Goal: Task Accomplishment & Management: Use online tool/utility

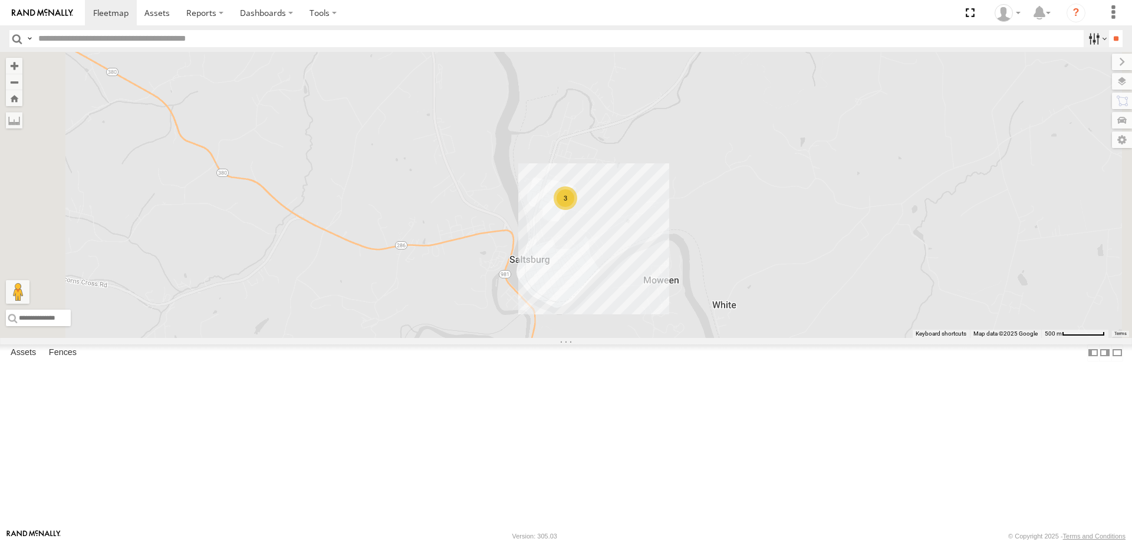
click at [1092, 39] on label at bounding box center [1096, 38] width 25 height 17
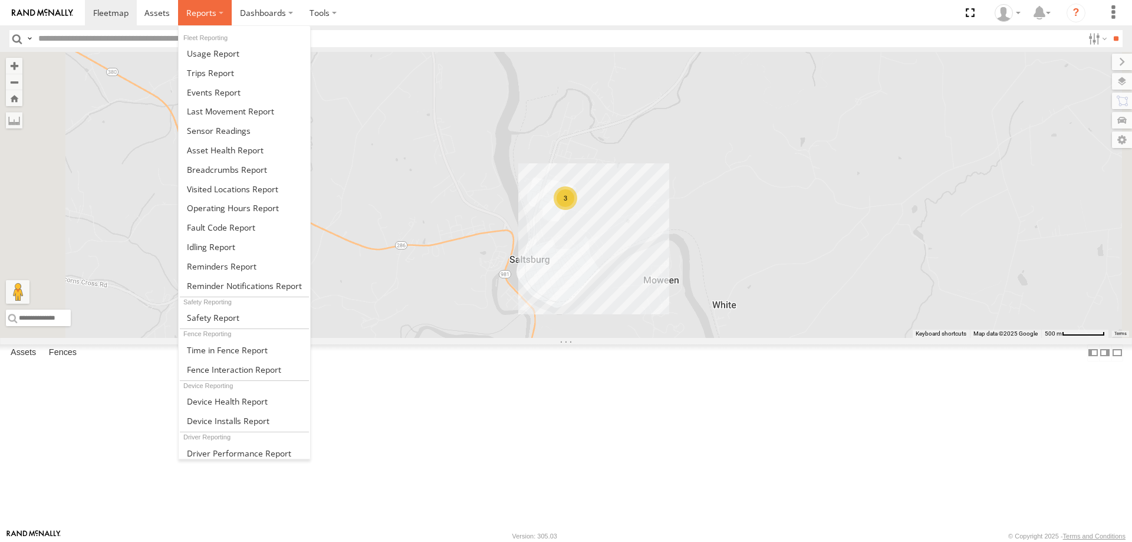
click at [205, 18] on span at bounding box center [201, 12] width 30 height 11
click at [208, 94] on span at bounding box center [214, 92] width 54 height 11
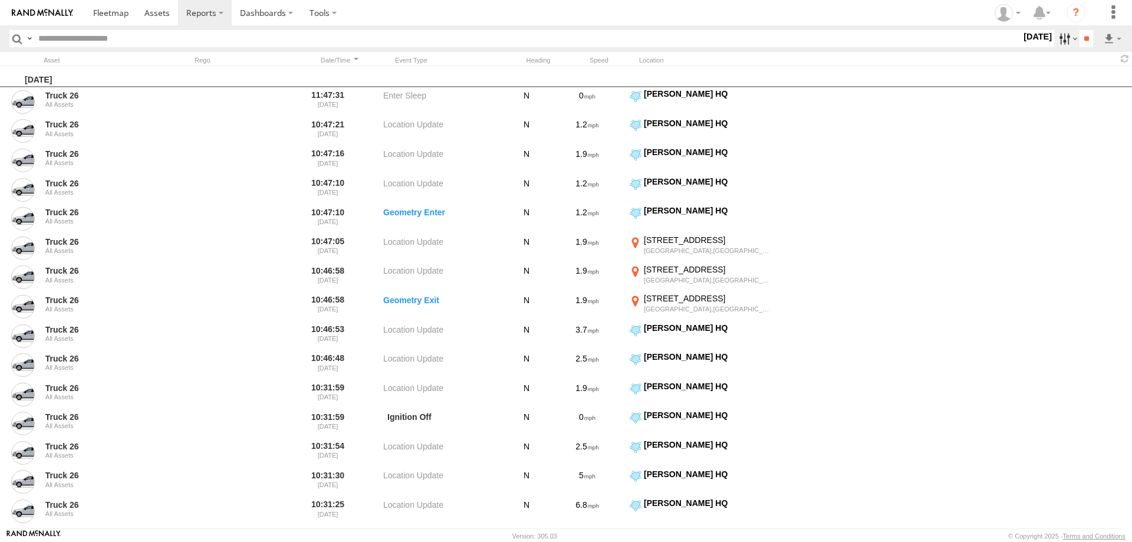
click at [1061, 40] on label at bounding box center [1066, 38] width 25 height 17
click at [0, 0] on span "General" at bounding box center [0, 0] width 0 height 0
click at [0, 0] on span "Information" at bounding box center [0, 0] width 0 height 0
click at [0, 0] on span "Media" at bounding box center [0, 0] width 0 height 0
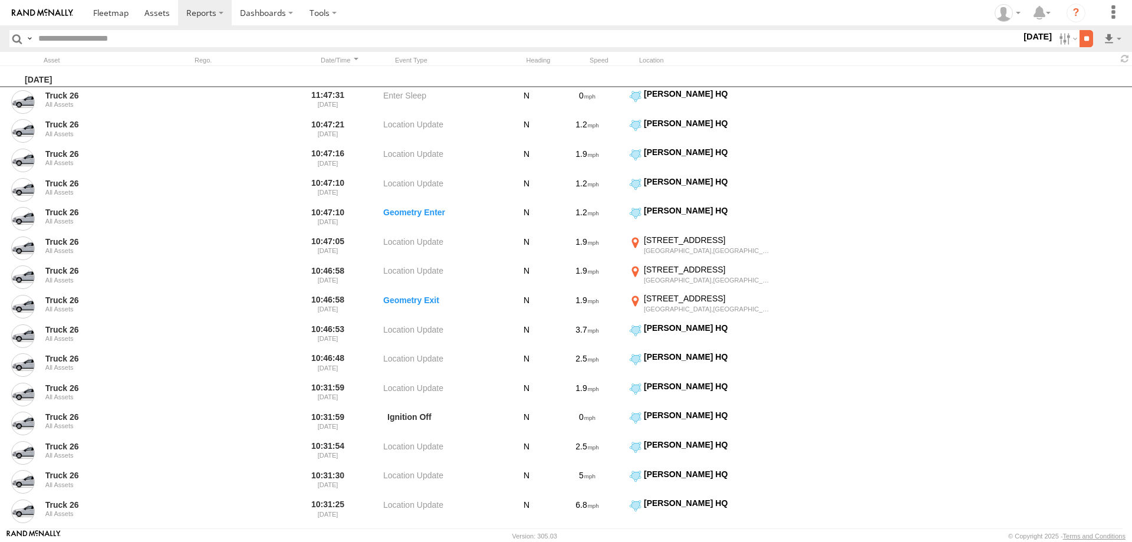
click at [1082, 35] on input "**" at bounding box center [1087, 38] width 14 height 17
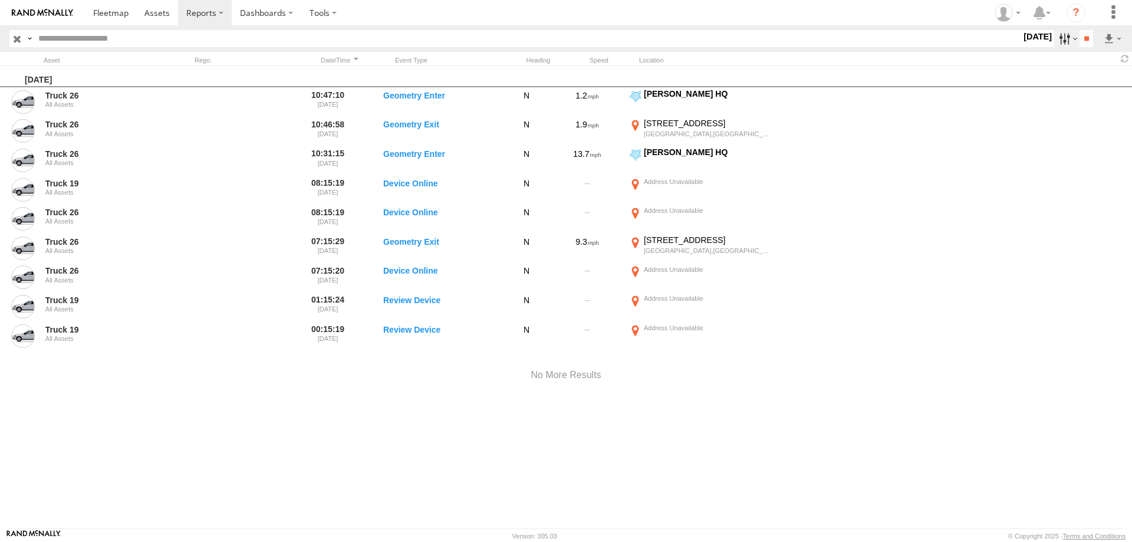
click at [1054, 41] on label at bounding box center [1066, 38] width 25 height 17
click at [0, 0] on span "Warning" at bounding box center [0, 0] width 0 height 0
click at [0, 0] on span "Critical" at bounding box center [0, 0] width 0 height 0
click at [0, 0] on span "Speeding" at bounding box center [0, 0] width 0 height 0
click at [1084, 36] on input "**" at bounding box center [1087, 38] width 14 height 17
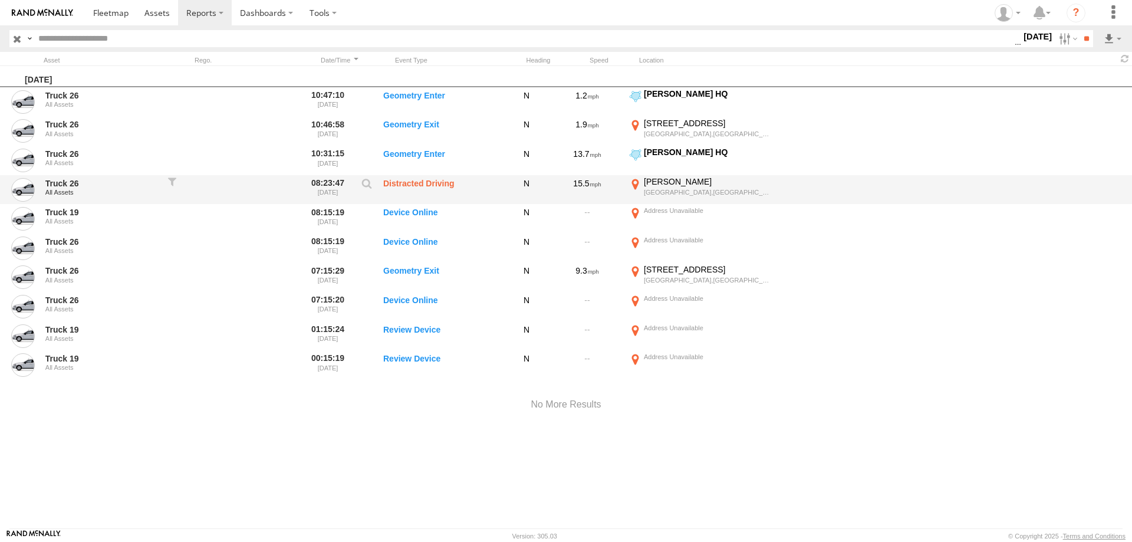
click at [426, 183] on label "Distracted Driving" at bounding box center [442, 189] width 118 height 27
click at [360, 186] on label at bounding box center [367, 186] width 20 height 17
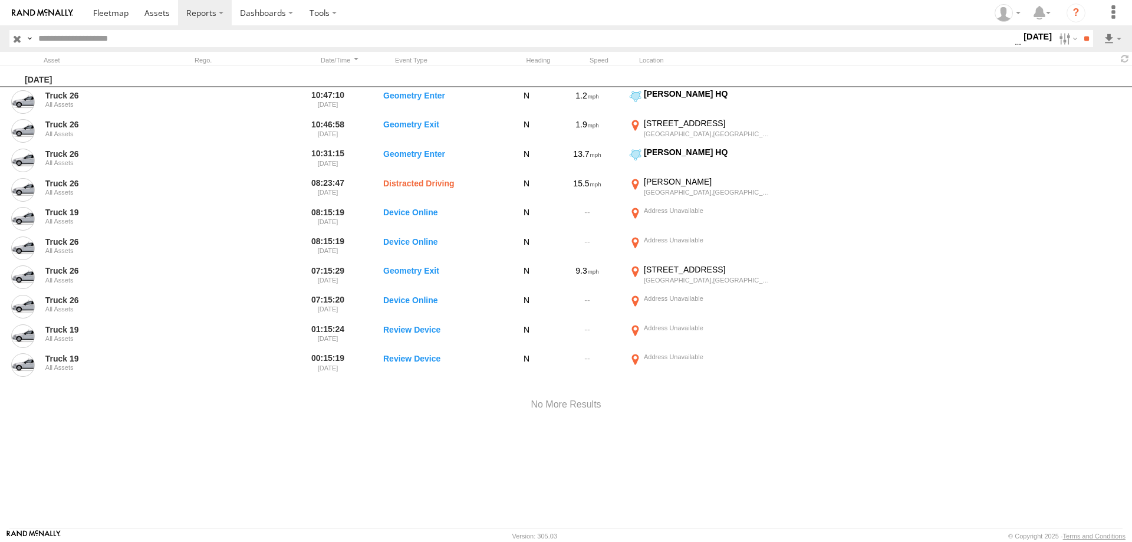
click at [0, 0] on label "×" at bounding box center [0, 0] width 0 height 0
click at [1054, 35] on label at bounding box center [1066, 38] width 25 height 17
click at [0, 0] on label at bounding box center [0, 0] width 0 height 0
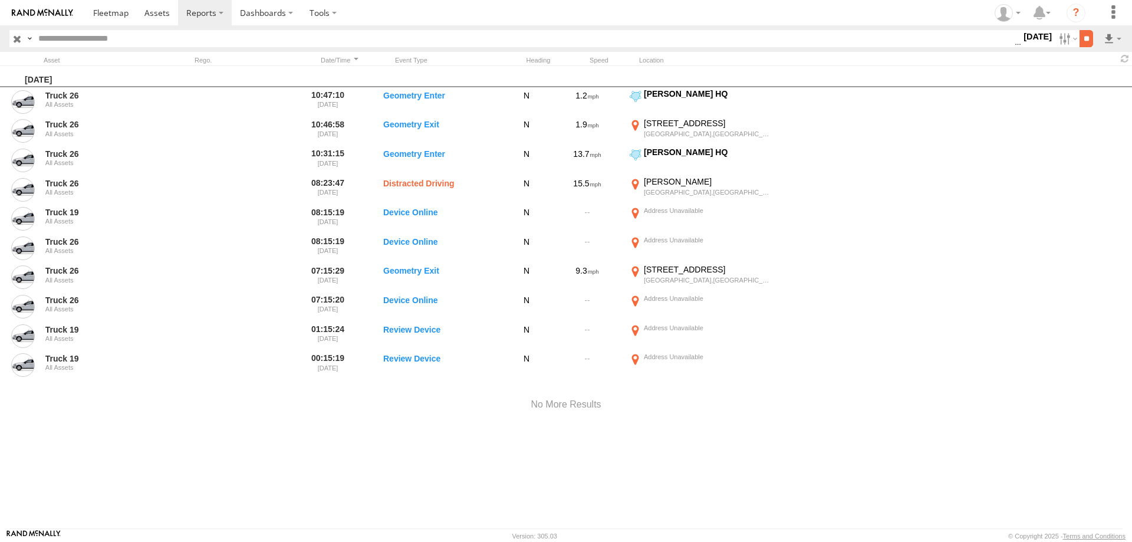
click at [1089, 41] on input "**" at bounding box center [1087, 38] width 14 height 17
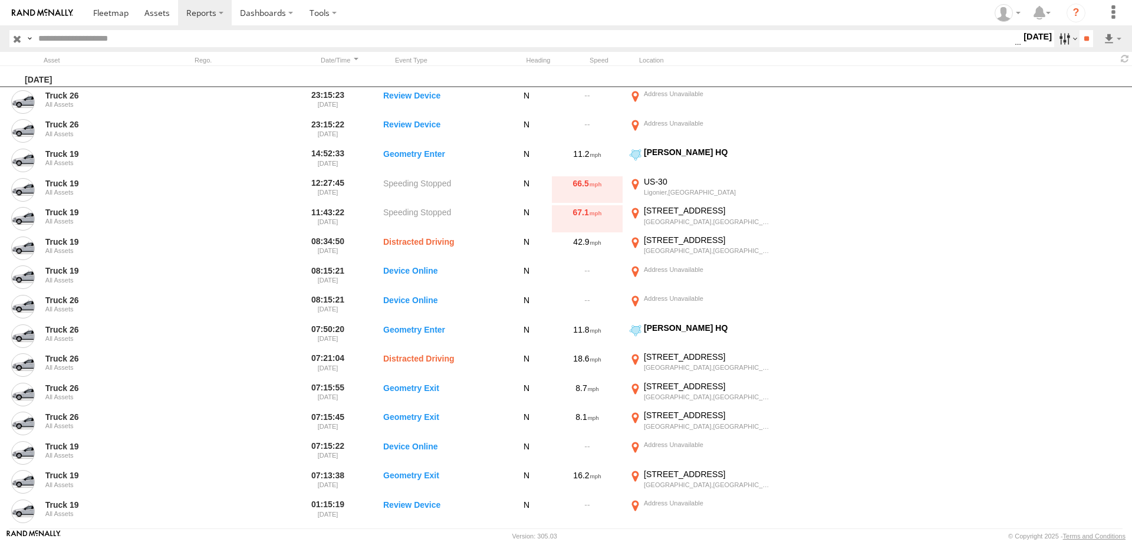
click at [1068, 41] on label at bounding box center [1066, 38] width 25 height 17
click at [1064, 35] on label at bounding box center [1066, 38] width 25 height 17
click at [1091, 41] on input "**" at bounding box center [1087, 38] width 14 height 17
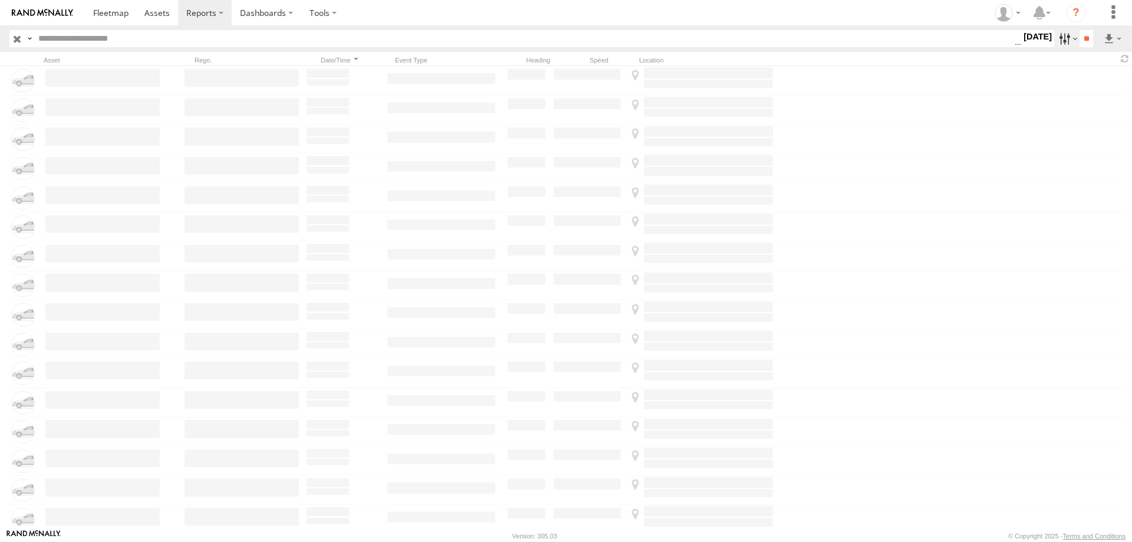
click at [1056, 35] on label at bounding box center [1066, 38] width 25 height 17
click at [0, 0] on label at bounding box center [0, 0] width 0 height 0
click at [1080, 39] on input "**" at bounding box center [1087, 38] width 14 height 17
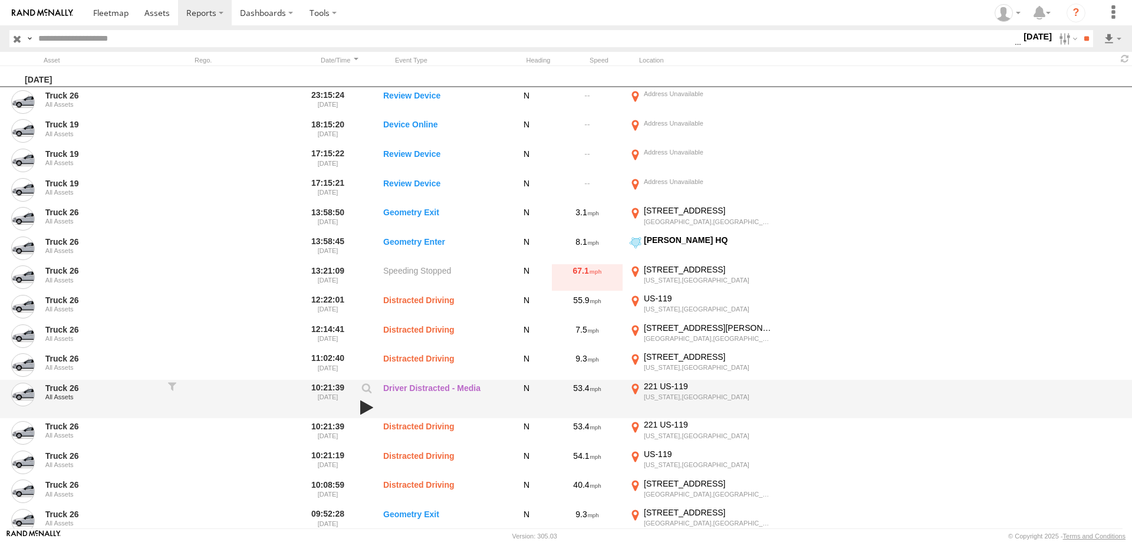
click at [367, 405] on link at bounding box center [367, 407] width 20 height 17
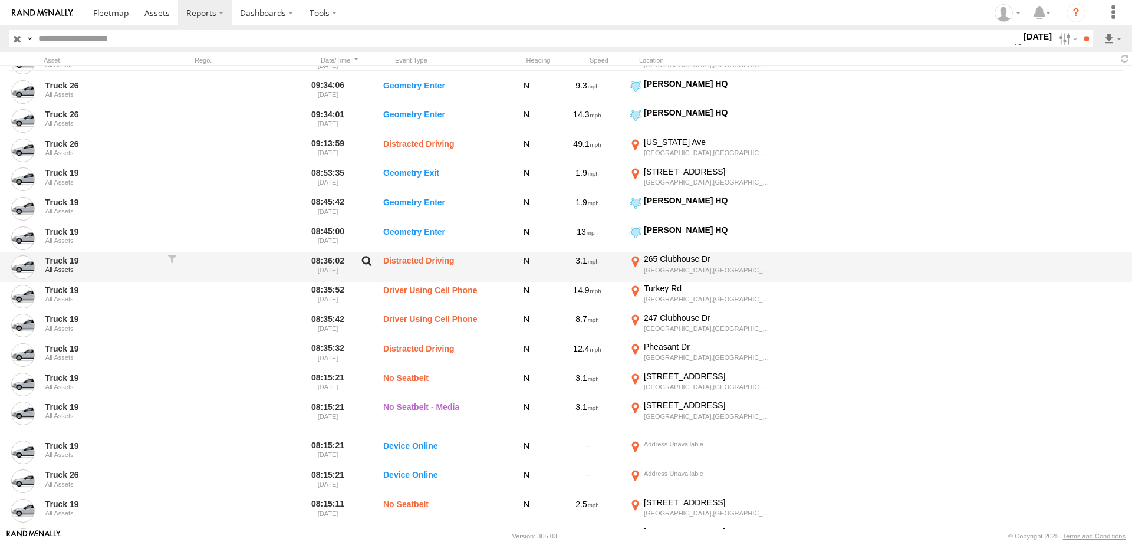
scroll to position [736, 0]
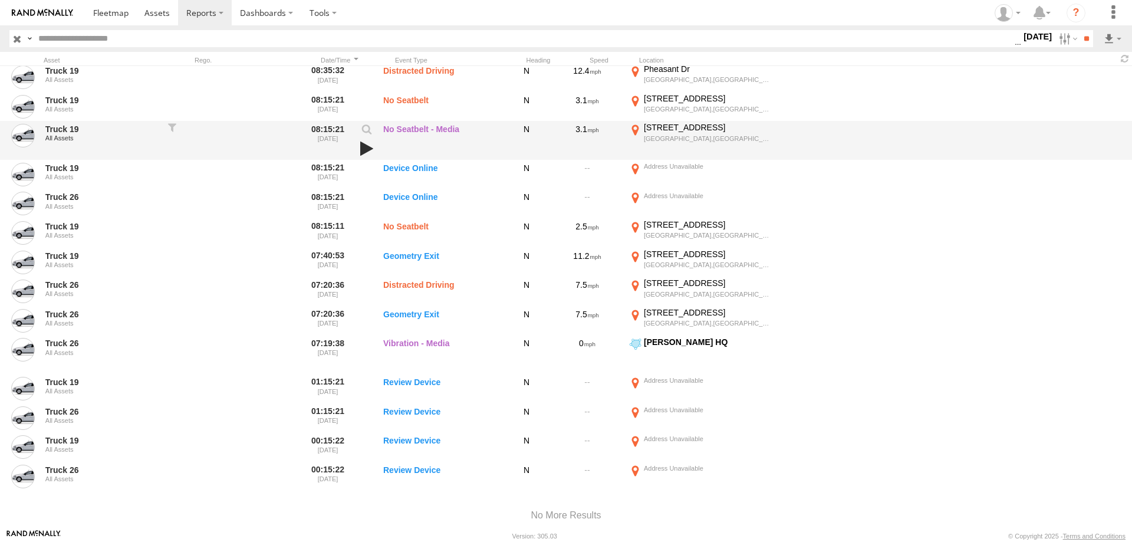
click at [368, 143] on link at bounding box center [367, 148] width 20 height 17
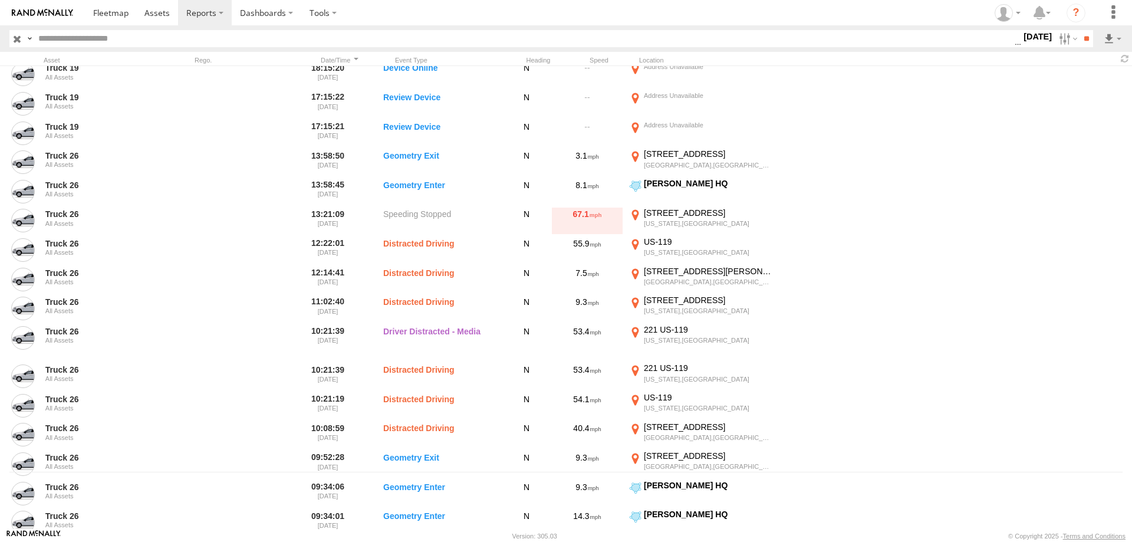
scroll to position [0, 0]
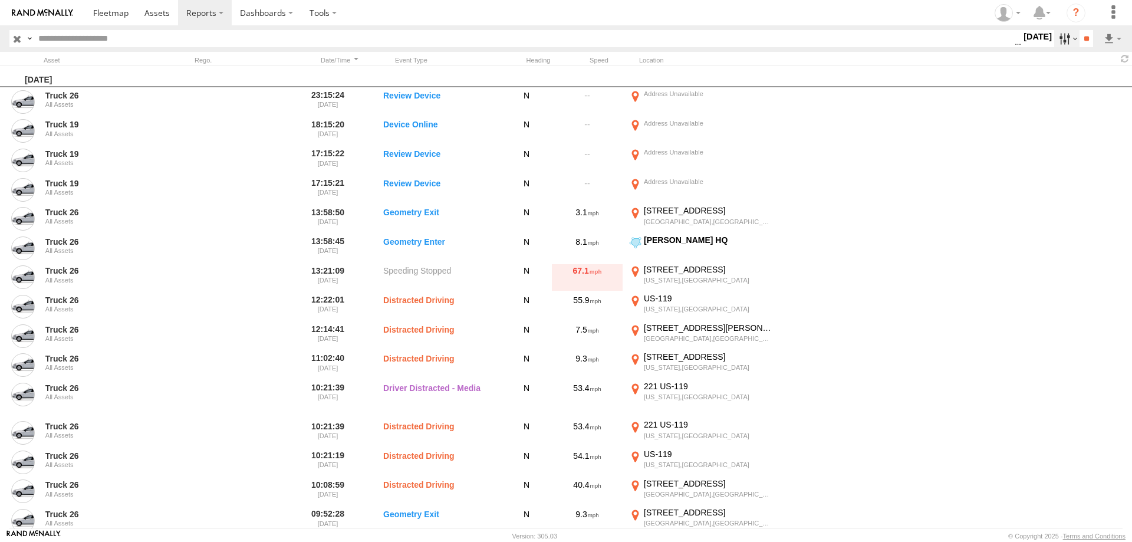
click at [1056, 35] on label at bounding box center [1066, 38] width 25 height 17
click at [0, 0] on label at bounding box center [0, 0] width 0 height 0
click at [1082, 35] on input "**" at bounding box center [1087, 38] width 14 height 17
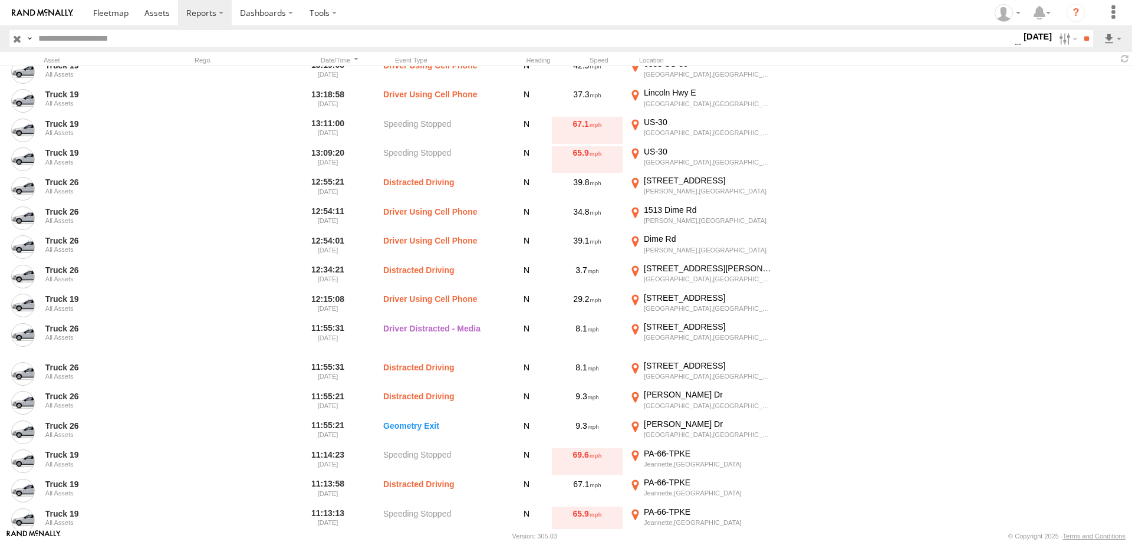
scroll to position [509, 0]
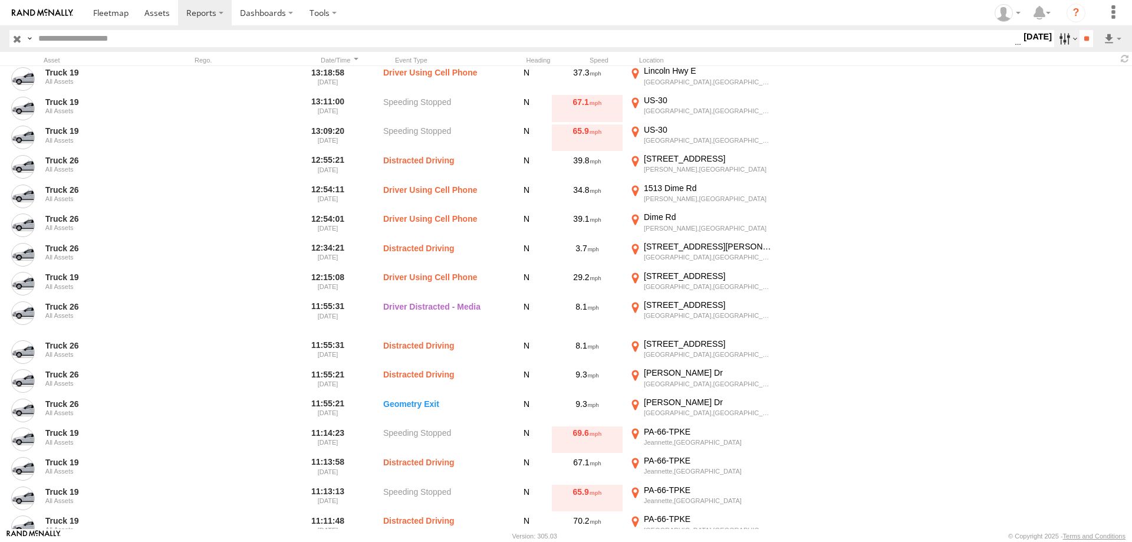
click at [1063, 37] on label at bounding box center [1066, 38] width 25 height 17
click at [0, 0] on label at bounding box center [0, 0] width 0 height 0
click at [1082, 41] on input "**" at bounding box center [1087, 38] width 14 height 17
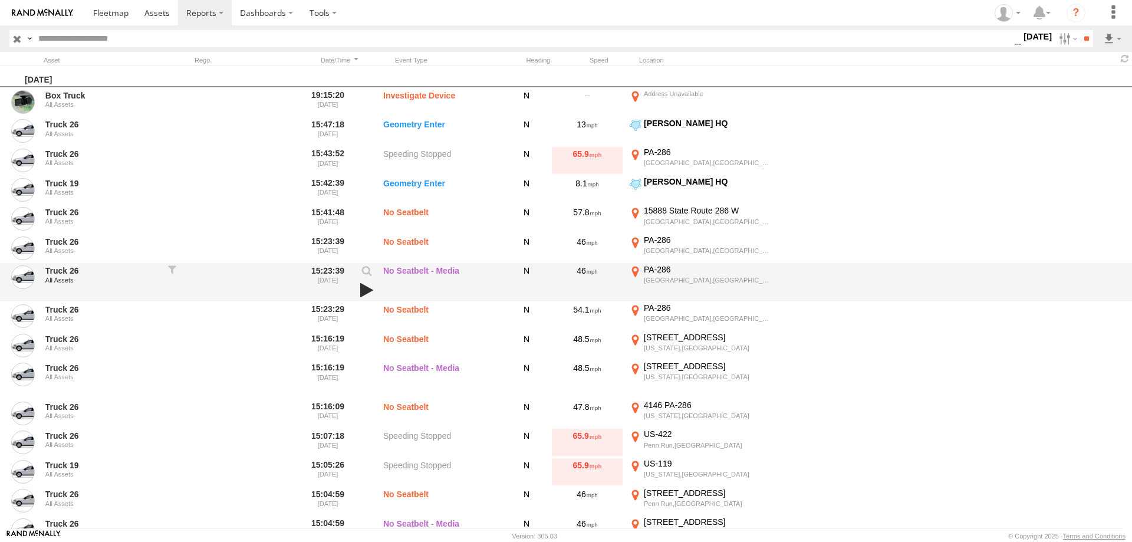
click at [365, 291] on link at bounding box center [367, 290] width 20 height 17
